Goal: Navigation & Orientation: Find specific page/section

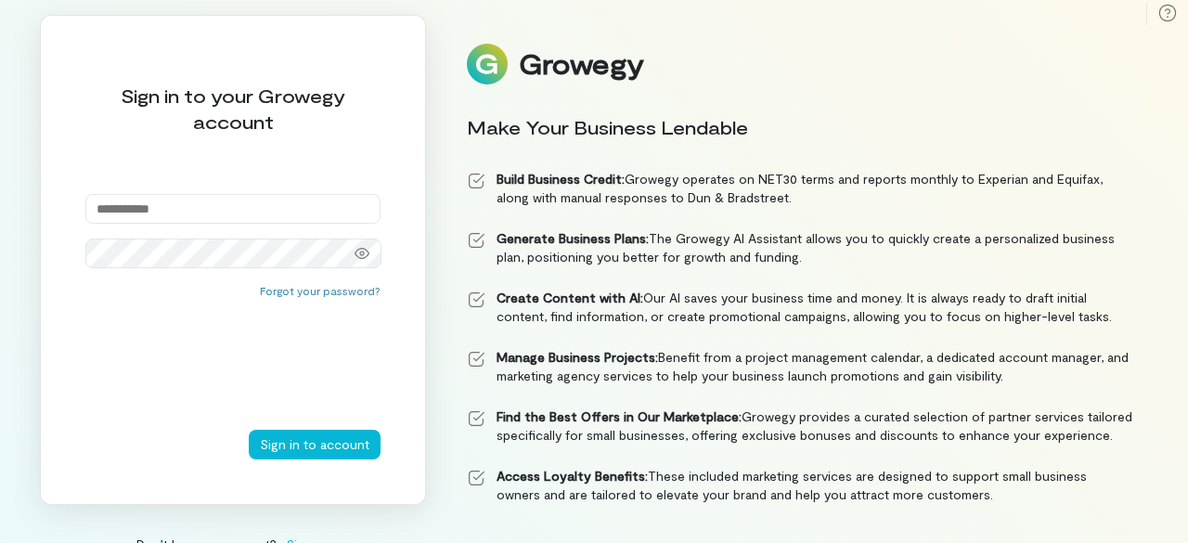
click at [179, 213] on input "email" at bounding box center [232, 209] width 295 height 30
type input "**********"
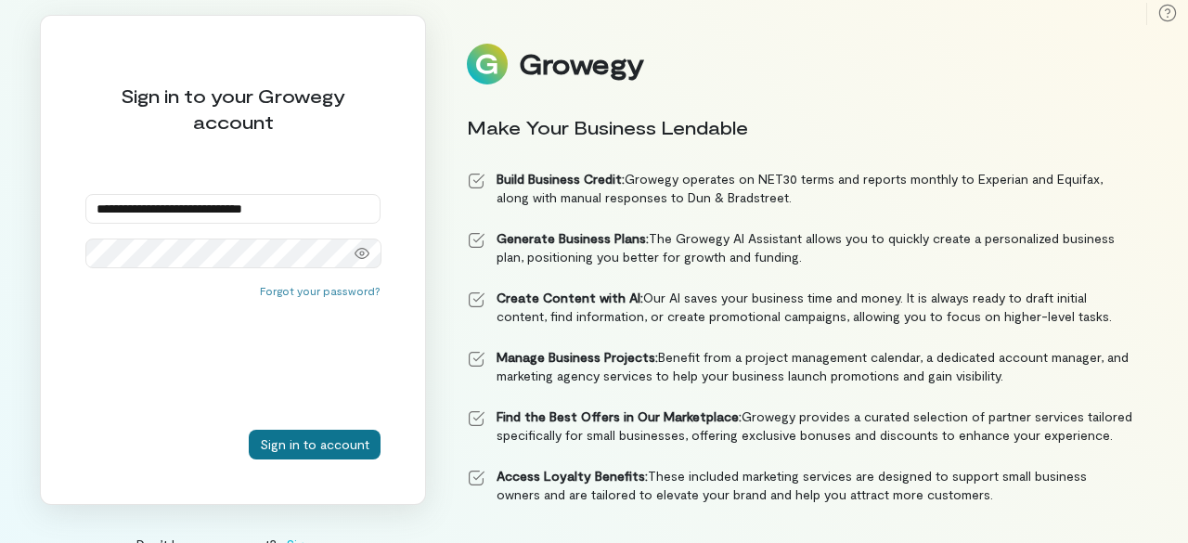
click at [282, 436] on button "Sign in to account" at bounding box center [315, 445] width 132 height 30
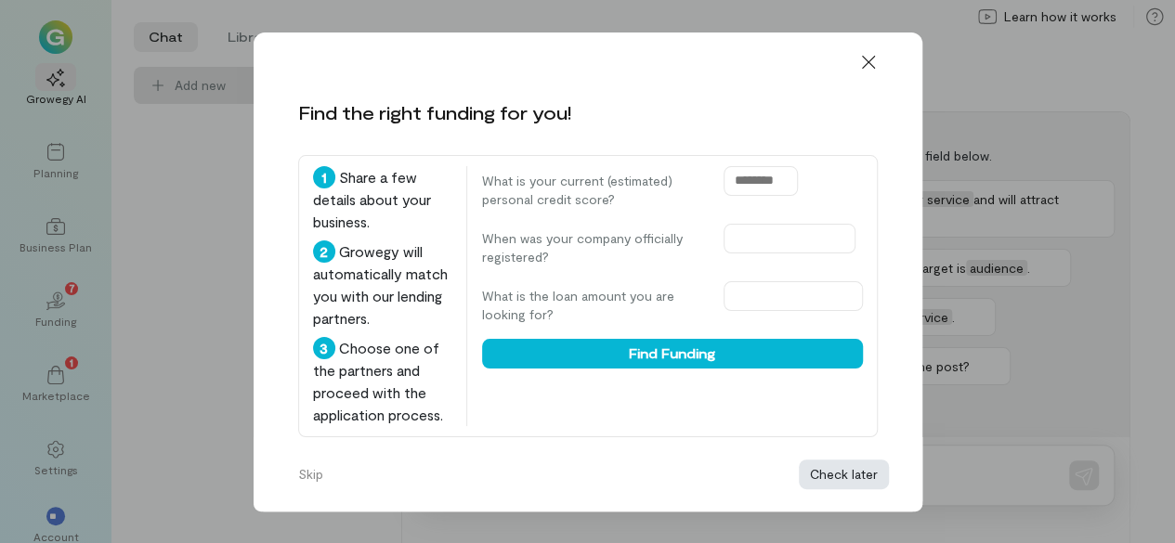
click at [826, 479] on button "Check later" at bounding box center [843, 475] width 90 height 30
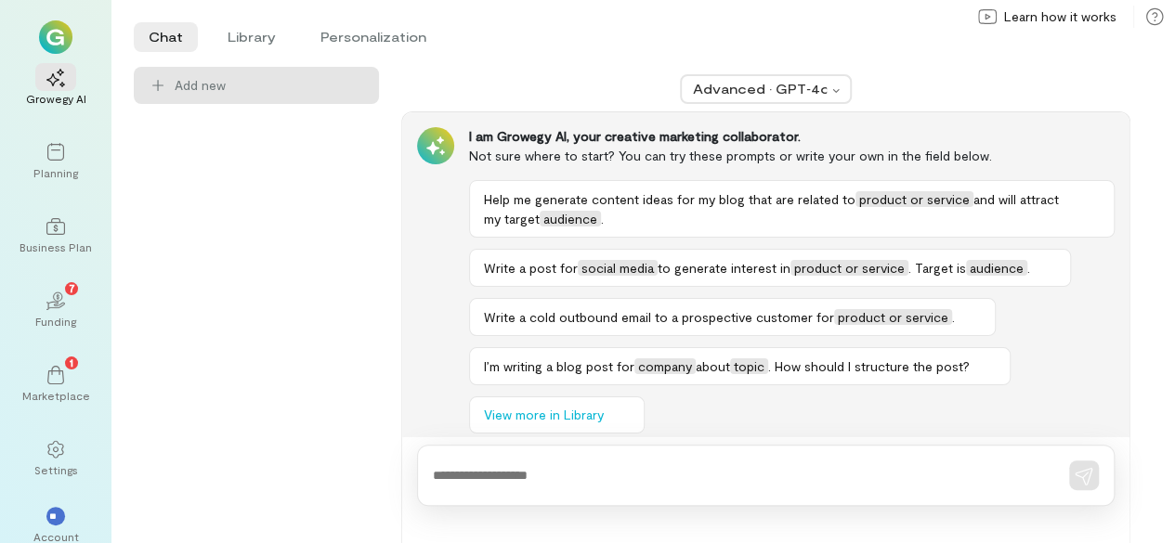
click at [60, 306] on icon at bounding box center [55, 306] width 20 height 8
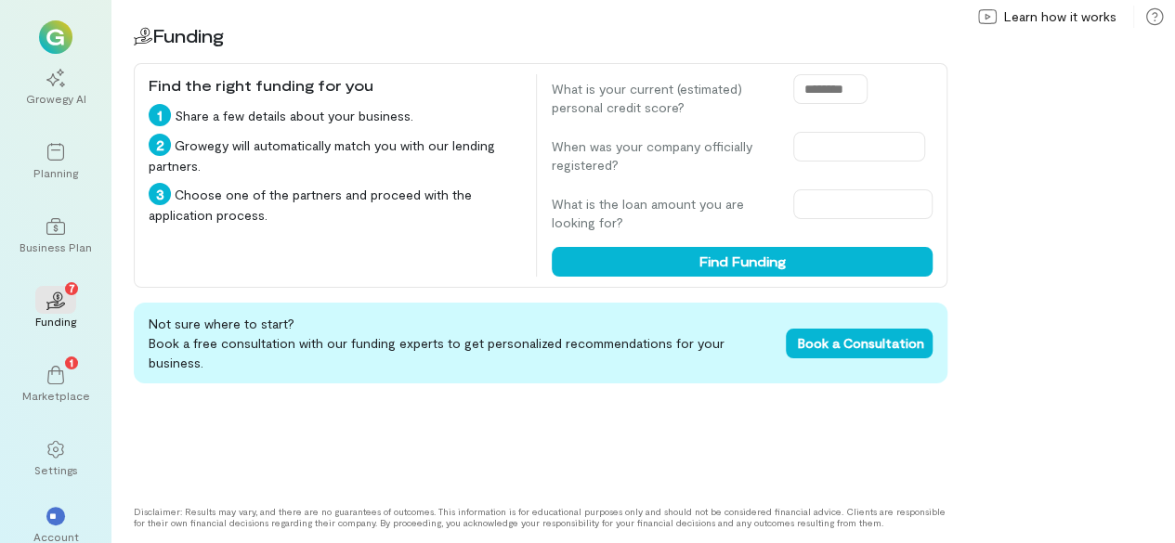
click at [54, 32] on img at bounding box center [55, 36] width 33 height 33
click at [65, 36] on img at bounding box center [55, 36] width 33 height 33
click at [71, 351] on div "1 Marketplace" at bounding box center [55, 384] width 67 height 67
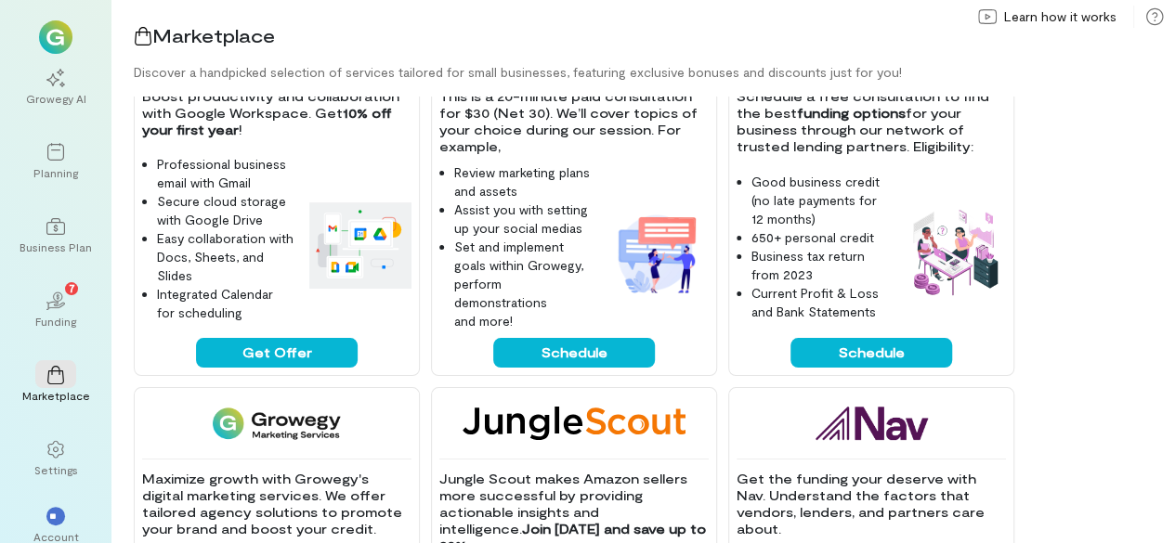
scroll to position [483, 0]
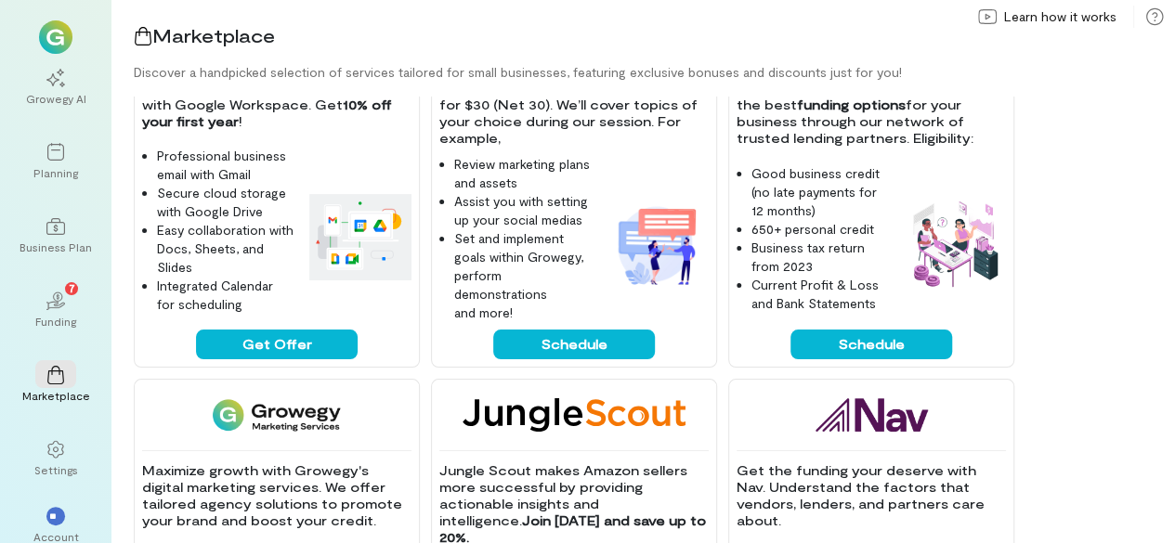
drag, startPoint x: 1116, startPoint y: 222, endPoint x: 1122, endPoint y: 145, distance: 77.3
click at [1122, 145] on div "Get a $250 gift card when you sign up and spend first $1,000 with Brex. Get all…" at bounding box center [654, 320] width 1041 height 447
